Goal: Find specific page/section: Find specific page/section

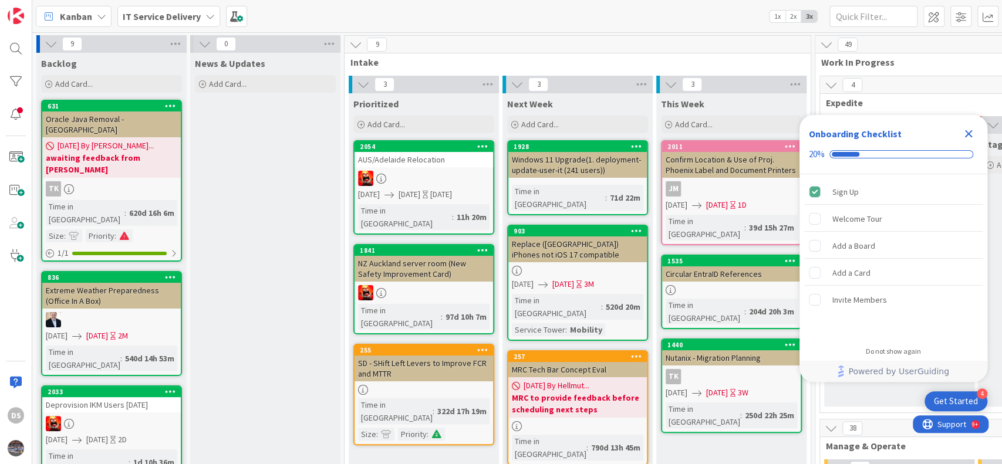
click at [207, 16] on icon at bounding box center [210, 16] width 9 height 9
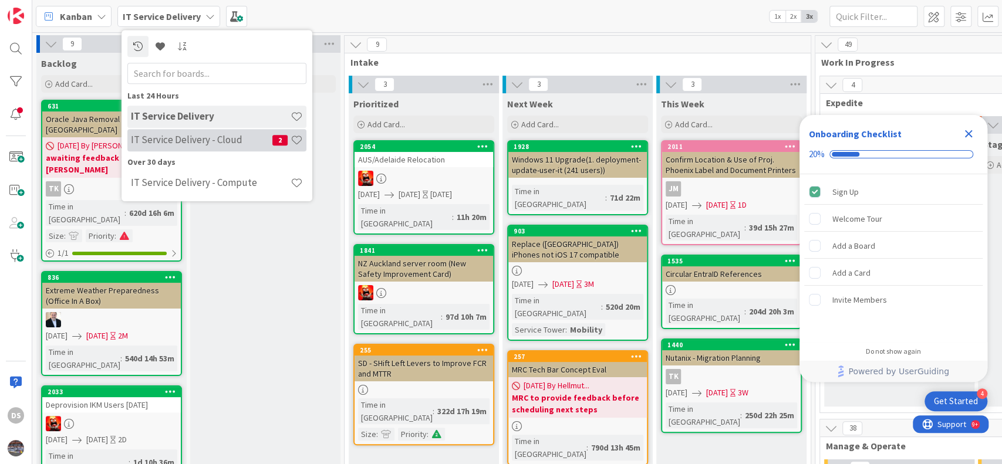
click at [222, 135] on h4 "IT Service Delivery - Cloud" at bounding box center [202, 140] width 142 height 12
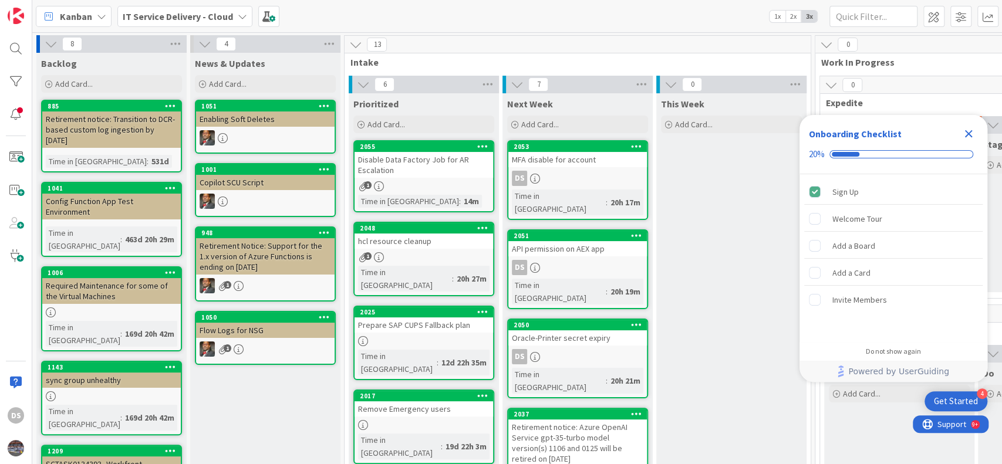
click at [972, 136] on icon "Close Checklist" at bounding box center [969, 134] width 14 height 14
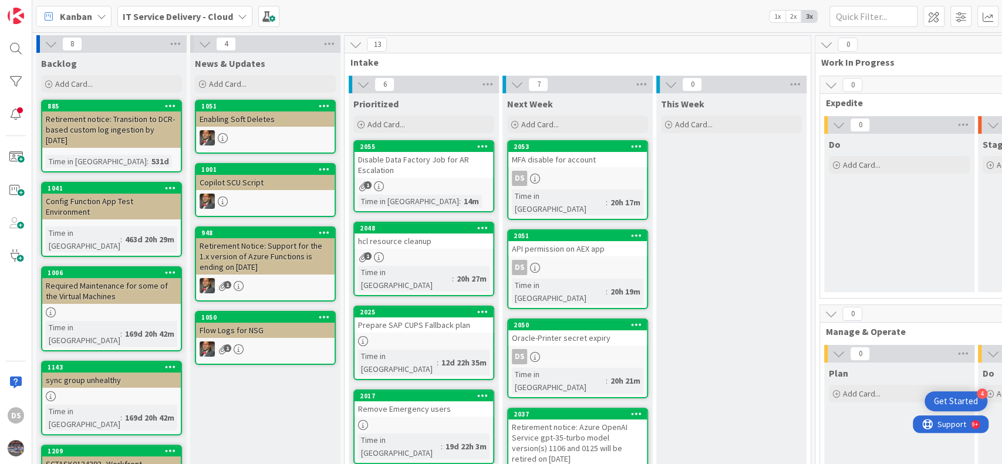
scroll to position [78, 0]
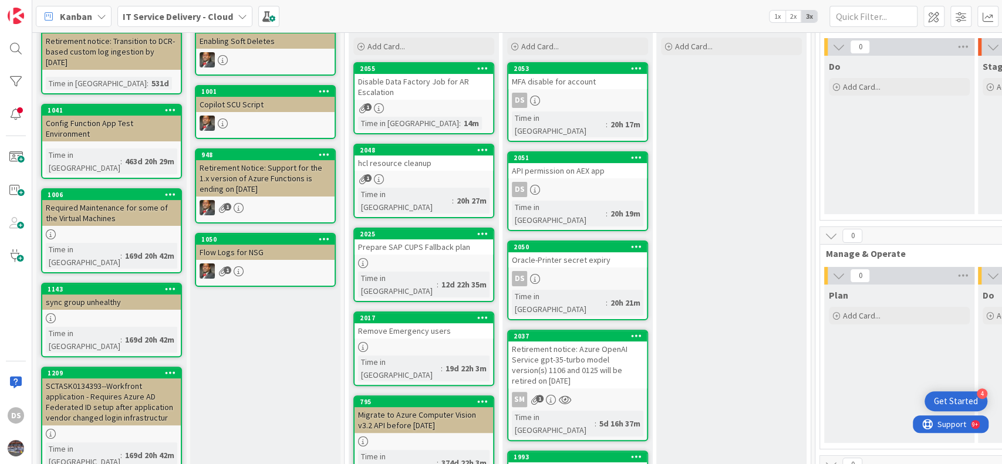
click at [574, 252] on div "Oracle-Printer secret expiry" at bounding box center [577, 259] width 139 height 15
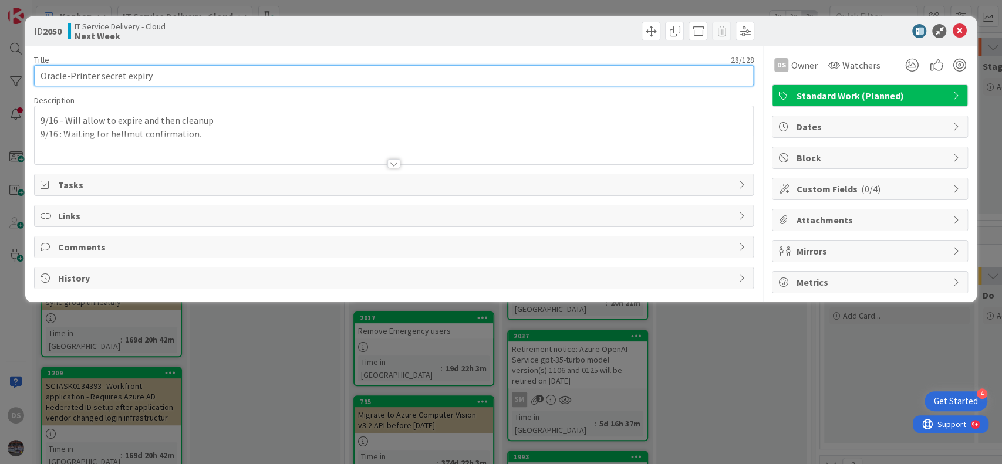
click at [96, 78] on input "Oracle-Printer secret expiry" at bounding box center [394, 75] width 720 height 21
drag, startPoint x: 113, startPoint y: 73, endPoint x: 205, endPoint y: 75, distance: 92.2
click at [205, 75] on input "Oracle-Printer app secret expiry" at bounding box center [394, 75] width 720 height 21
click at [39, 74] on input "Oracle-Printer app" at bounding box center [394, 75] width 720 height 21
paste input "secret expiry"
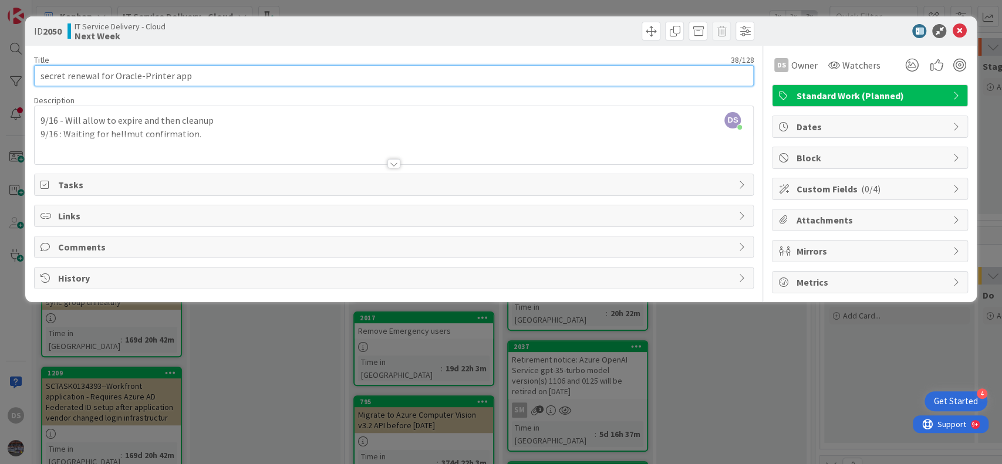
click at [45, 76] on input "secret renewal for Oracle-Printer app" at bounding box center [394, 75] width 720 height 21
type input "Secret renewal for Oracle-Printer app"
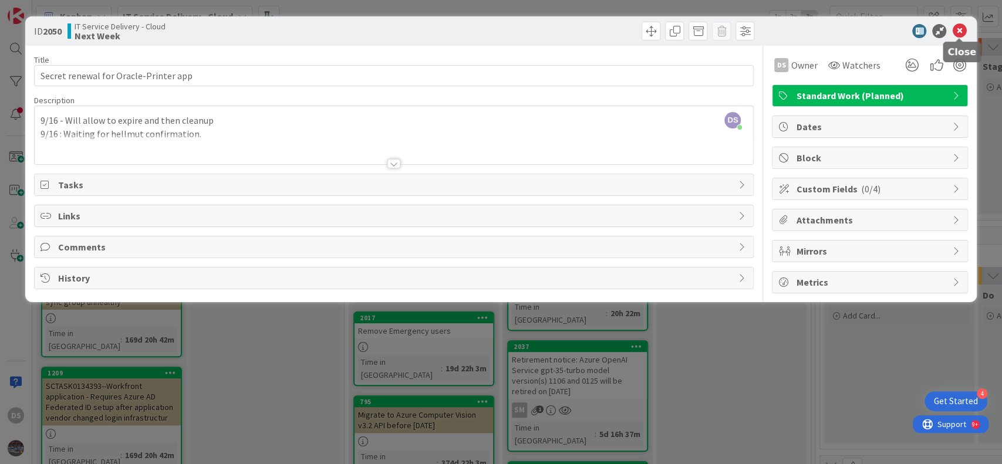
click at [957, 29] on icon at bounding box center [959, 31] width 14 height 14
